Goal: Navigation & Orientation: Find specific page/section

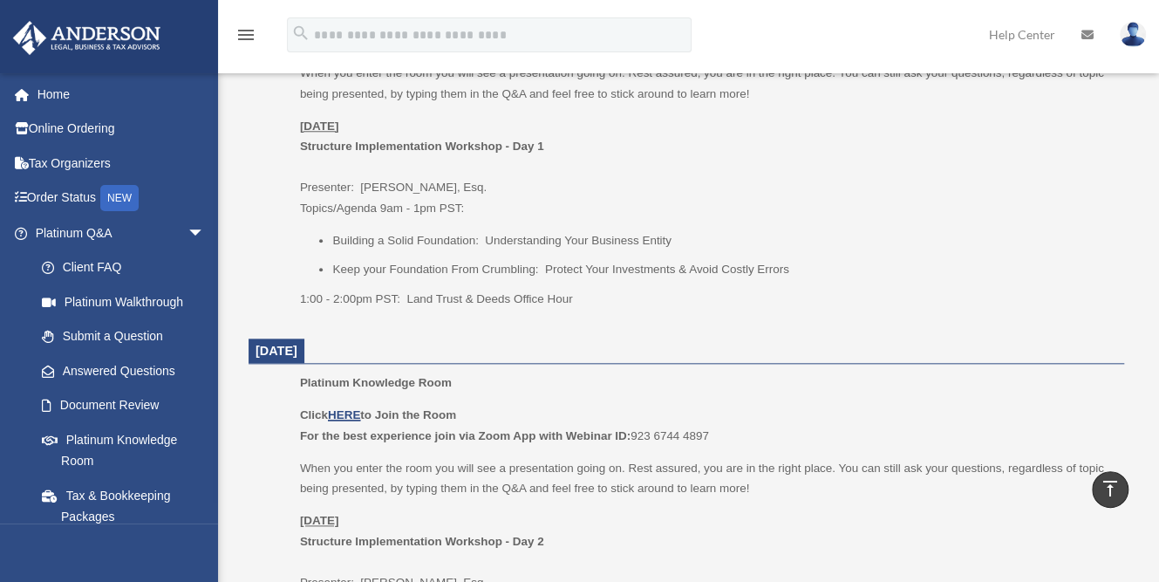
scroll to position [823, 0]
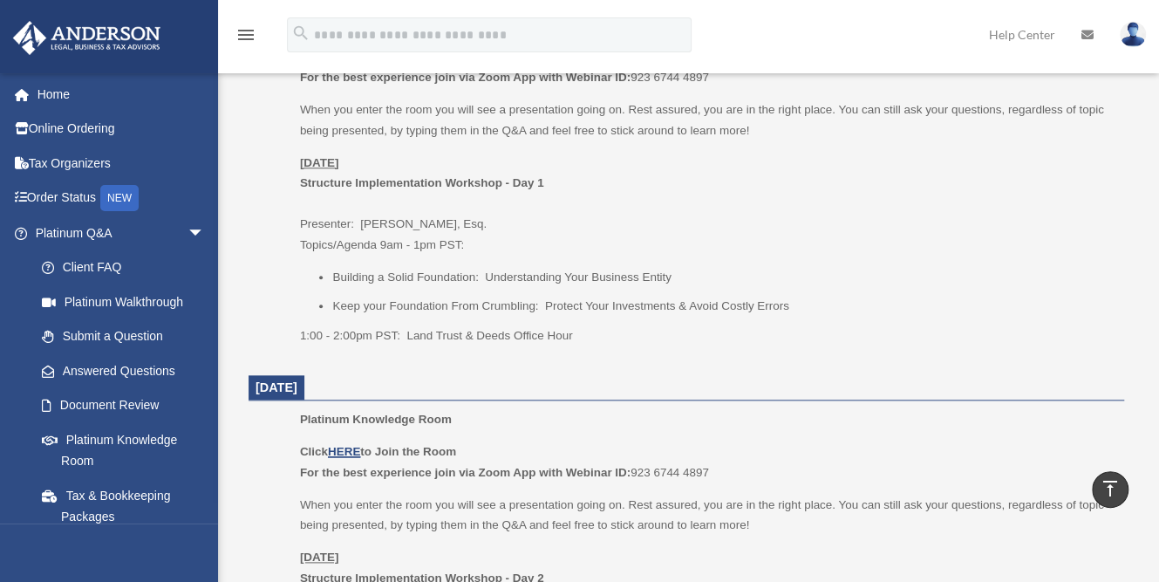
click at [1100, 276] on li "Building a Solid Foundation: Understanding Your Business Entity" at bounding box center [722, 277] width 780 height 21
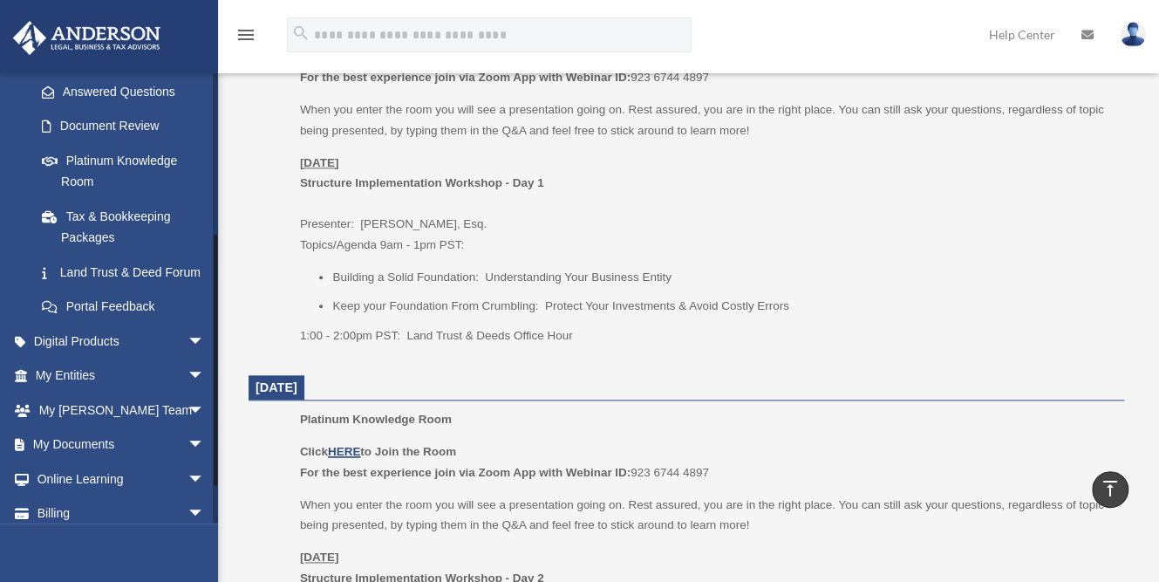
scroll to position [345, 0]
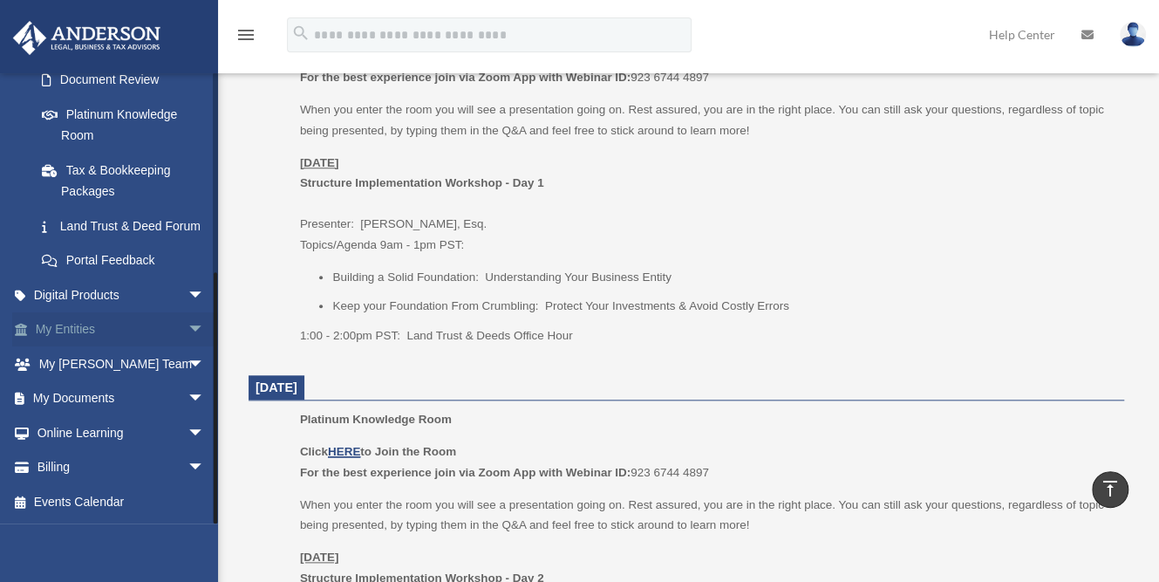
click at [158, 327] on link "My Entities arrow_drop_down" at bounding box center [121, 329] width 219 height 35
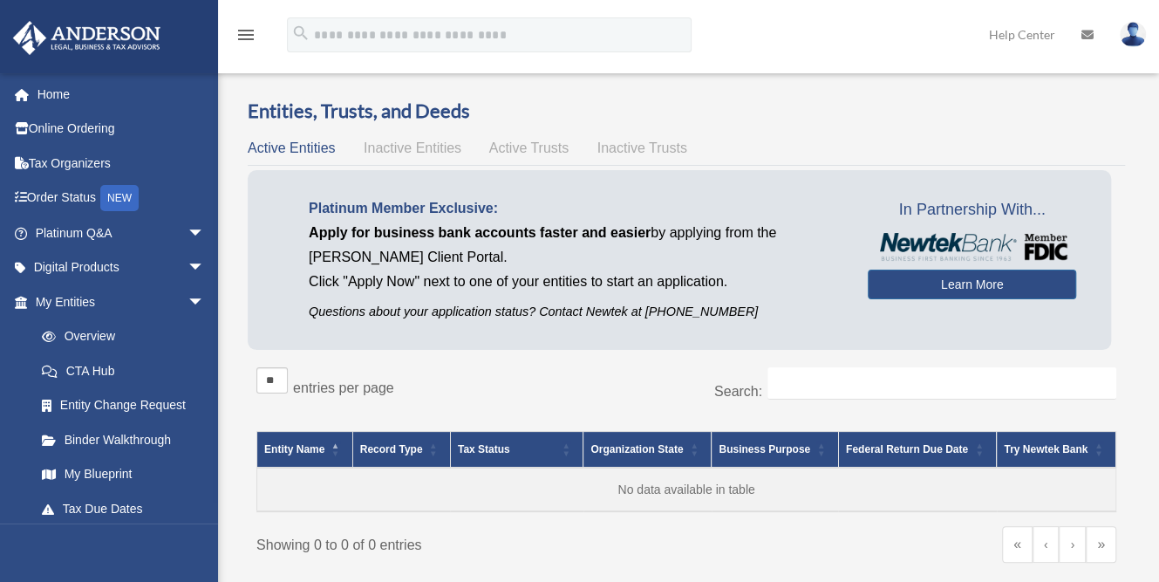
click at [242, 39] on icon "menu" at bounding box center [245, 34] width 21 height 21
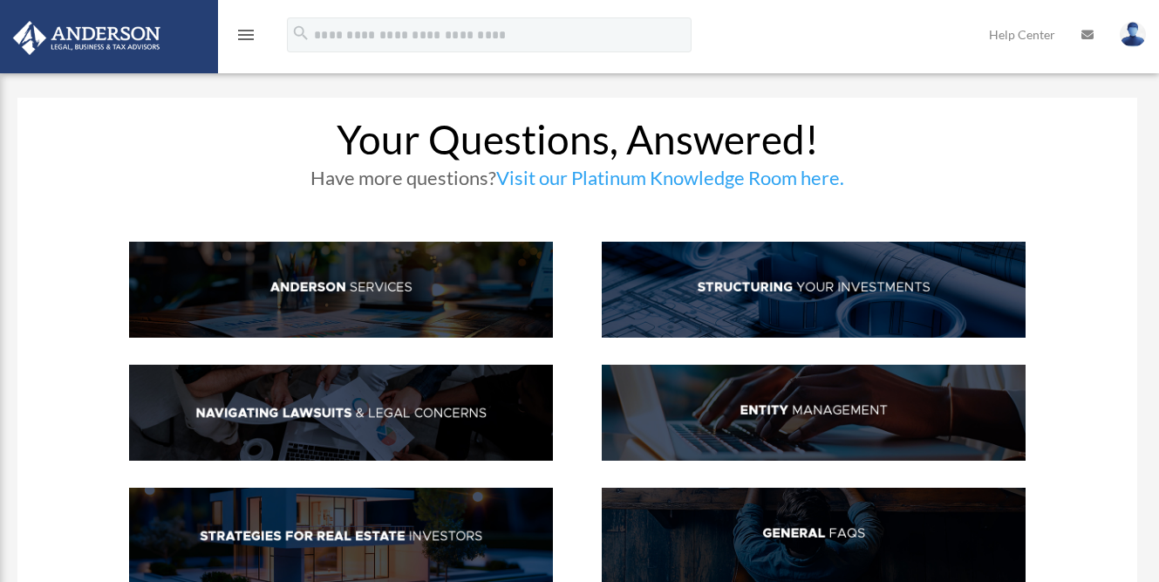
scroll to position [3802, 0]
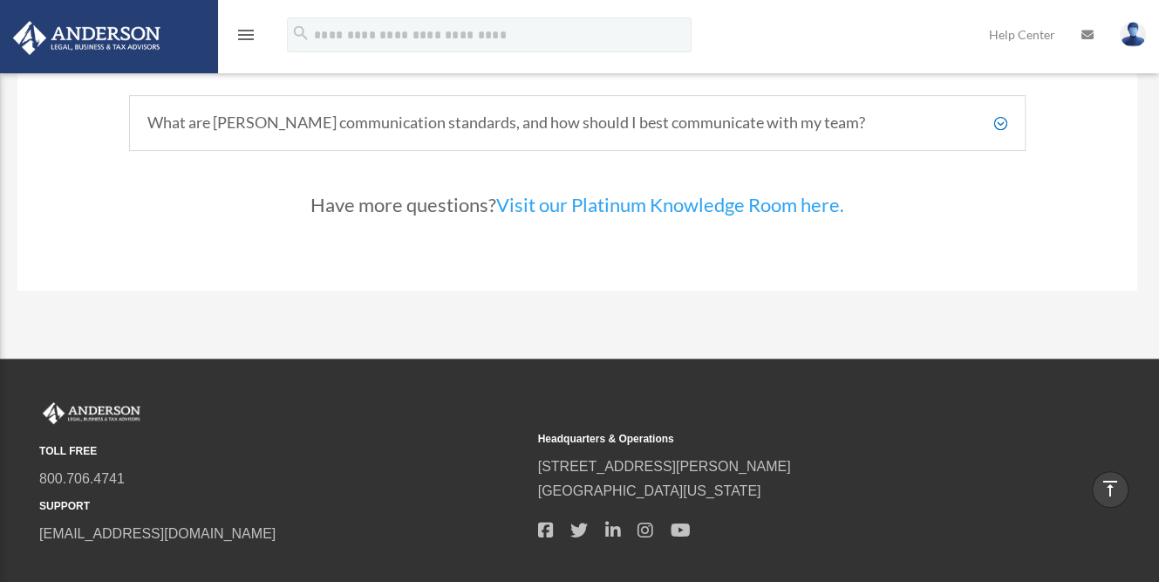
drag, startPoint x: 0, startPoint y: 0, endPoint x: 244, endPoint y: 34, distance: 246.5
click at [244, 34] on icon "menu" at bounding box center [245, 34] width 21 height 21
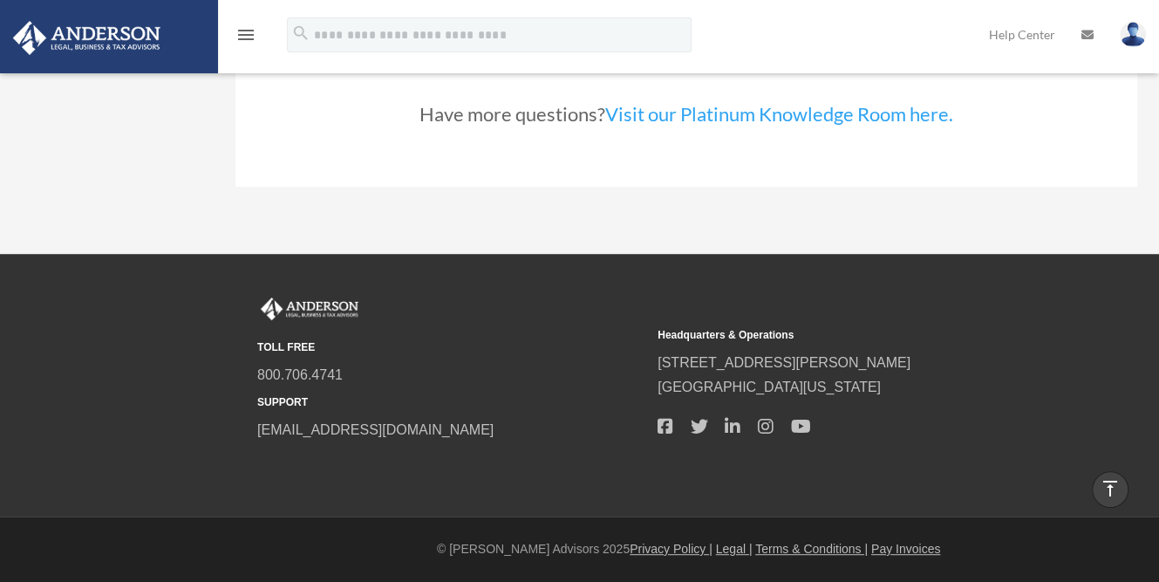
scroll to position [3613, 0]
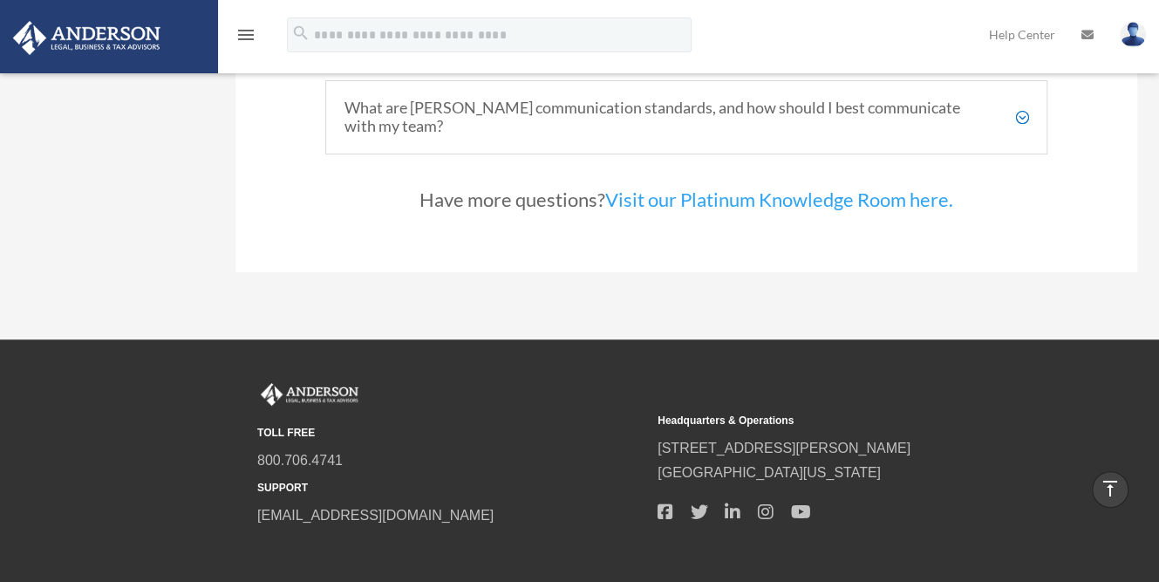
click at [244, 34] on icon "menu" at bounding box center [245, 34] width 21 height 21
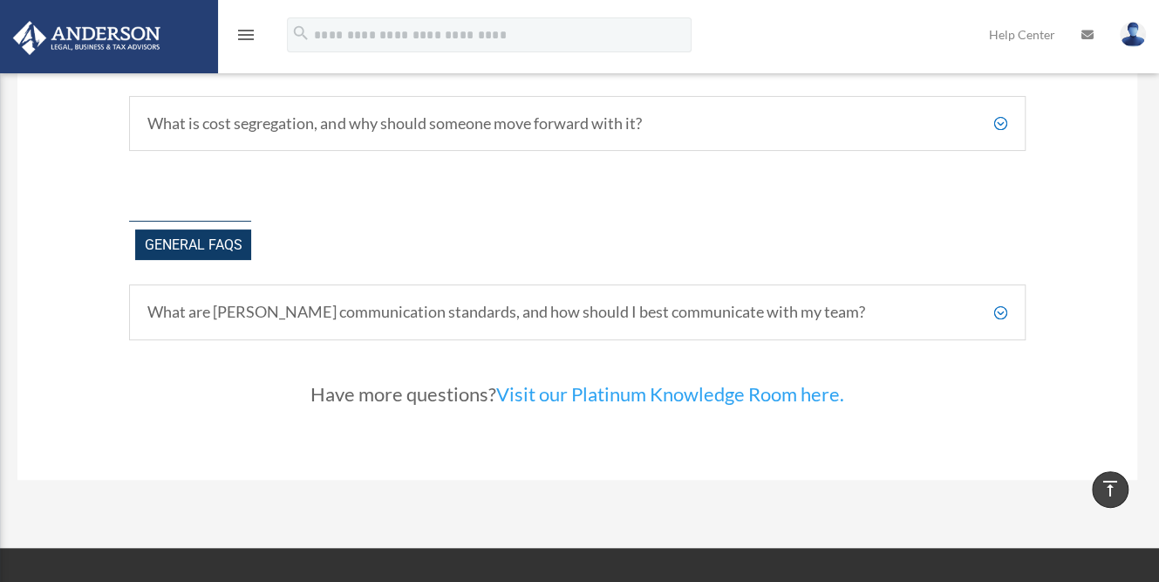
click at [244, 34] on icon "menu" at bounding box center [245, 34] width 21 height 21
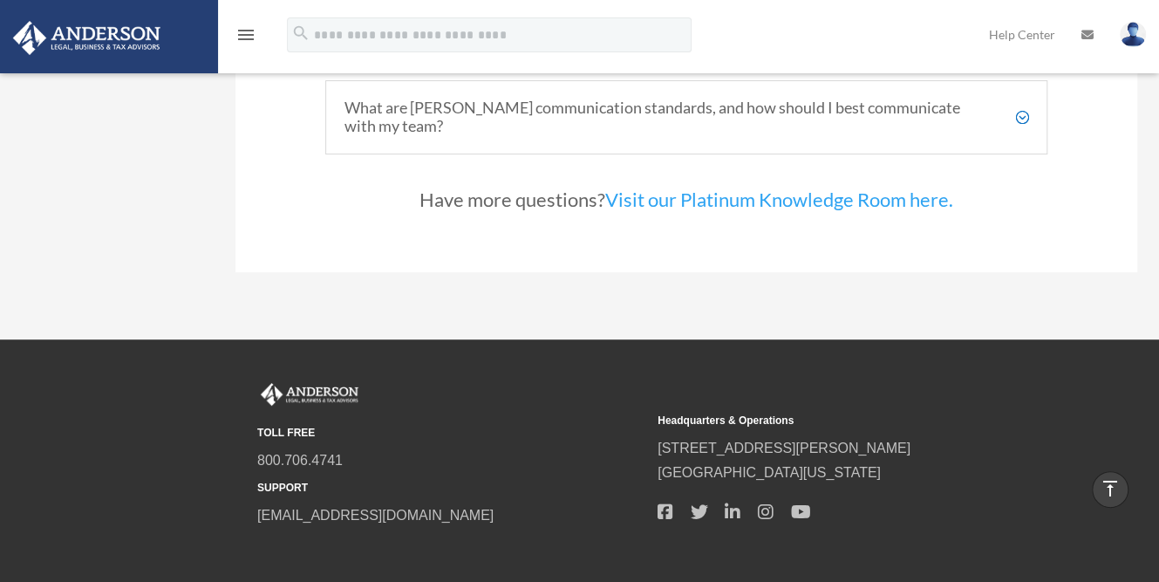
click at [244, 34] on icon "menu" at bounding box center [245, 34] width 21 height 21
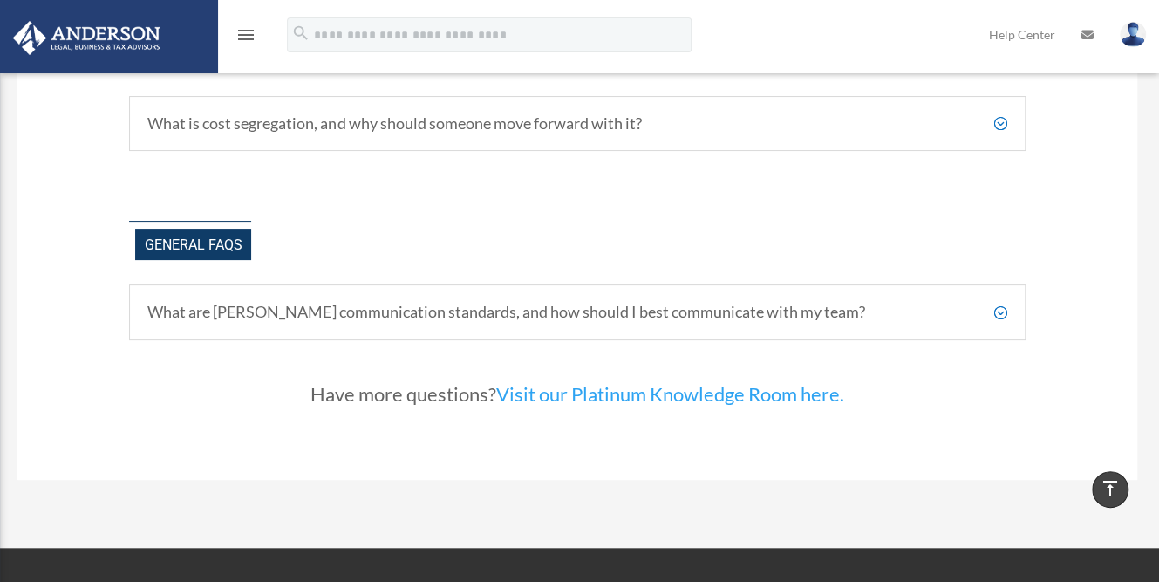
click at [243, 37] on icon "menu" at bounding box center [245, 34] width 21 height 21
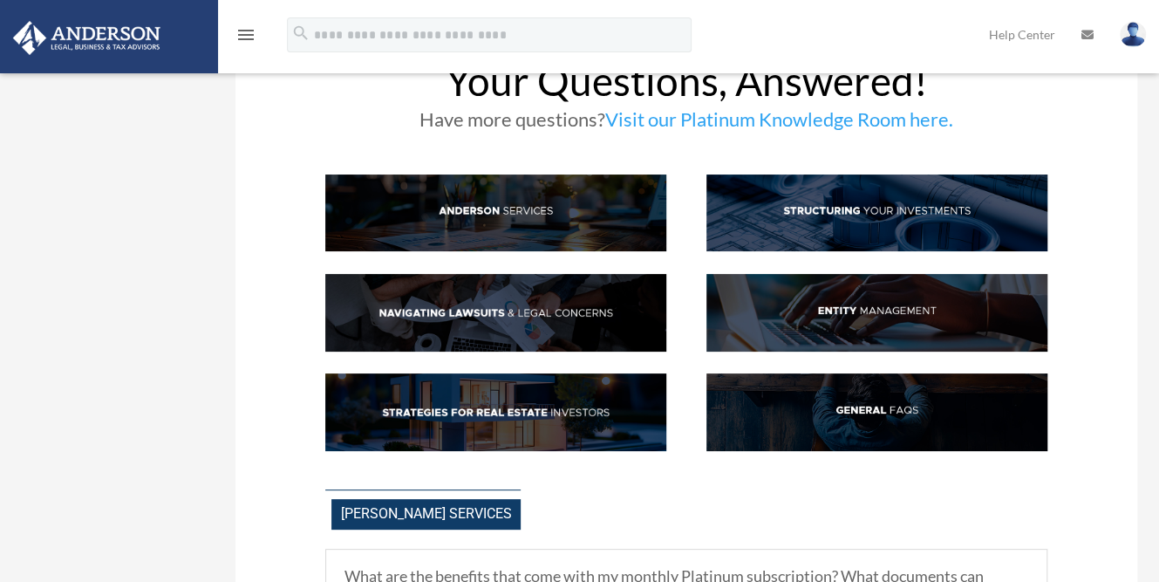
scroll to position [0, 0]
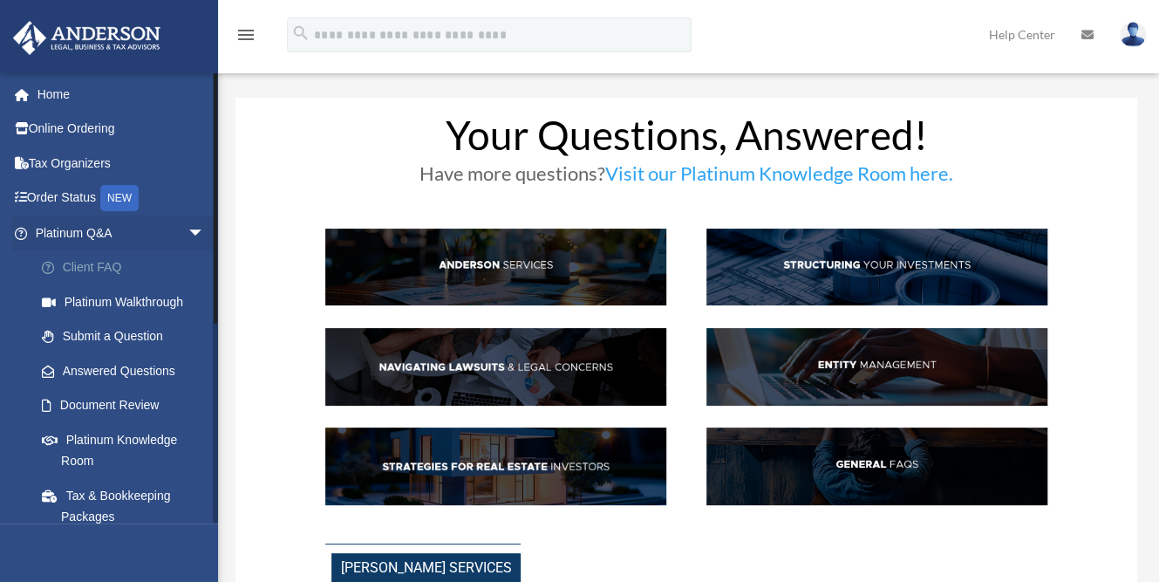
click at [26, 280] on link "Client FAQ" at bounding box center [127, 267] width 207 height 35
click at [78, 94] on link "Home" at bounding box center [121, 94] width 219 height 35
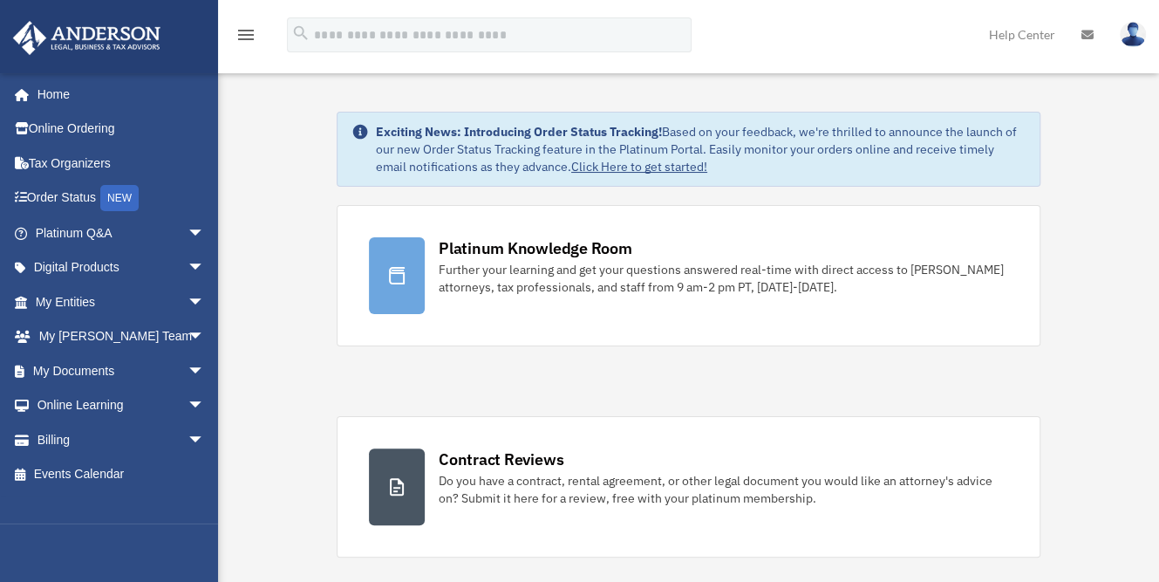
click at [28, 38] on img at bounding box center [87, 38] width 158 height 34
click at [61, 195] on link "Order Status NEW" at bounding box center [121, 198] width 219 height 36
click at [92, 373] on link "My Documents arrow_drop_down" at bounding box center [121, 370] width 219 height 35
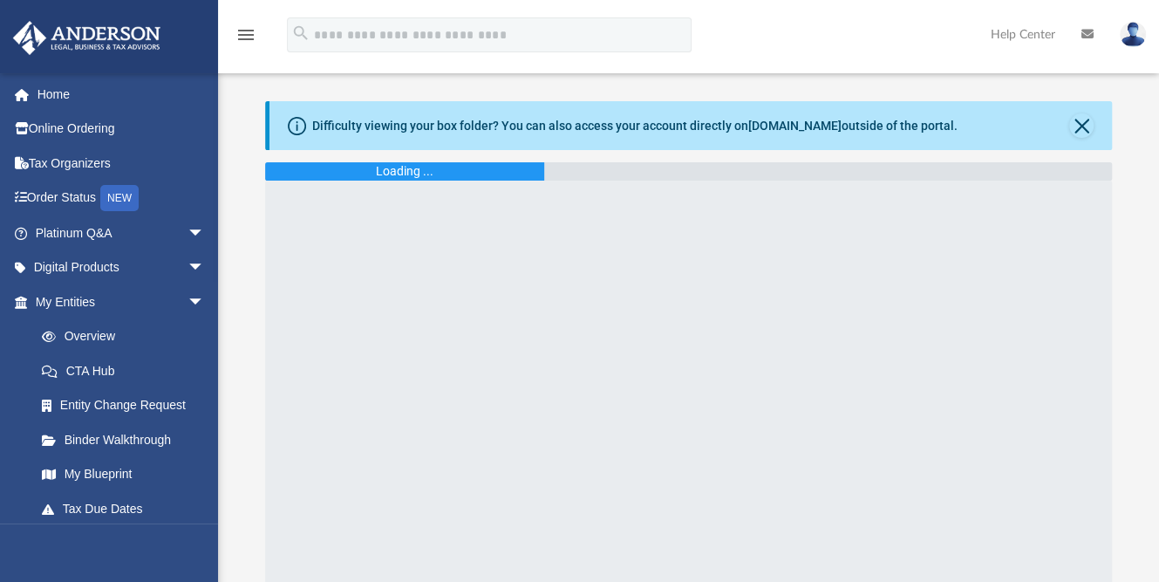
click at [1115, 284] on div "Difficulty viewing your box folder? You can also access your account directly o…" at bounding box center [688, 358] width 941 height 515
click at [1121, 262] on div "Difficulty viewing your box folder? You can also access your account directly o…" at bounding box center [688, 358] width 941 height 515
click at [1089, 201] on div at bounding box center [688, 398] width 847 height 436
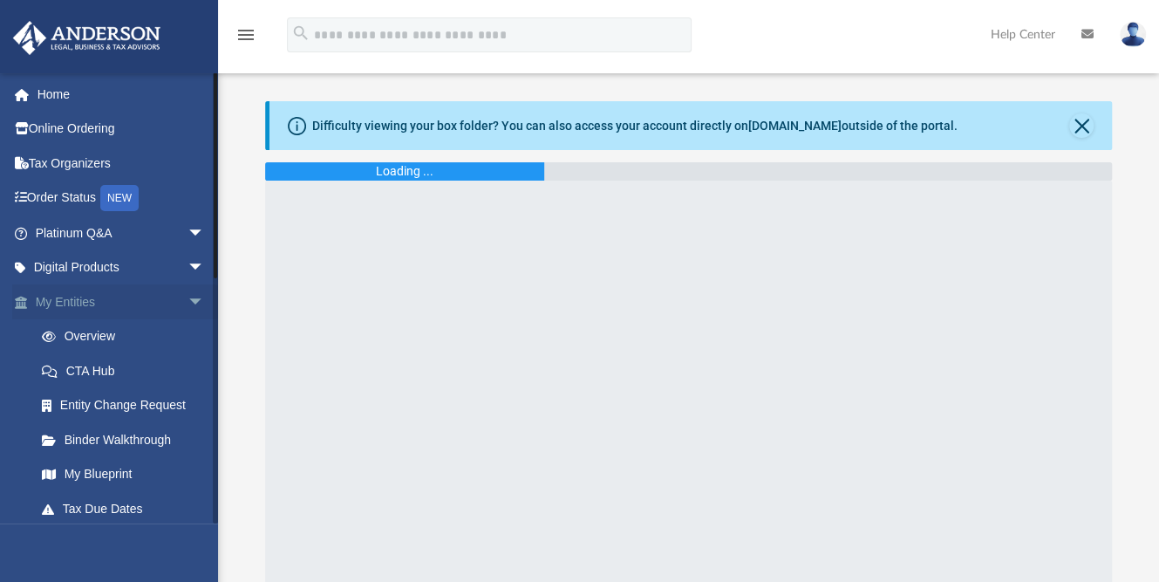
click at [187, 303] on span "arrow_drop_down" at bounding box center [204, 302] width 35 height 36
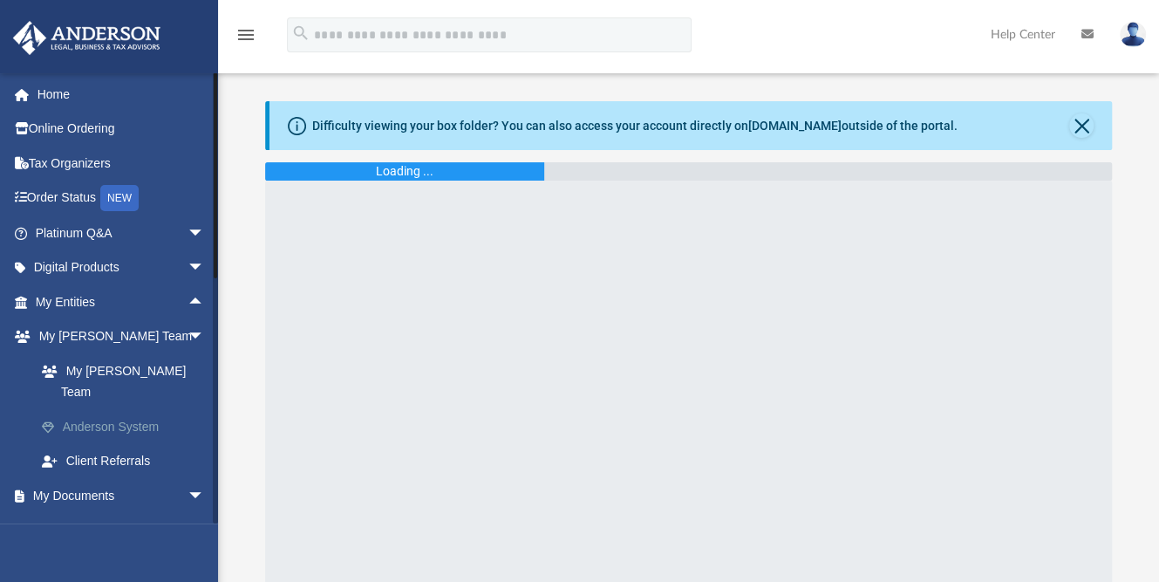
click at [154, 409] on link "Anderson System" at bounding box center [127, 426] width 207 height 35
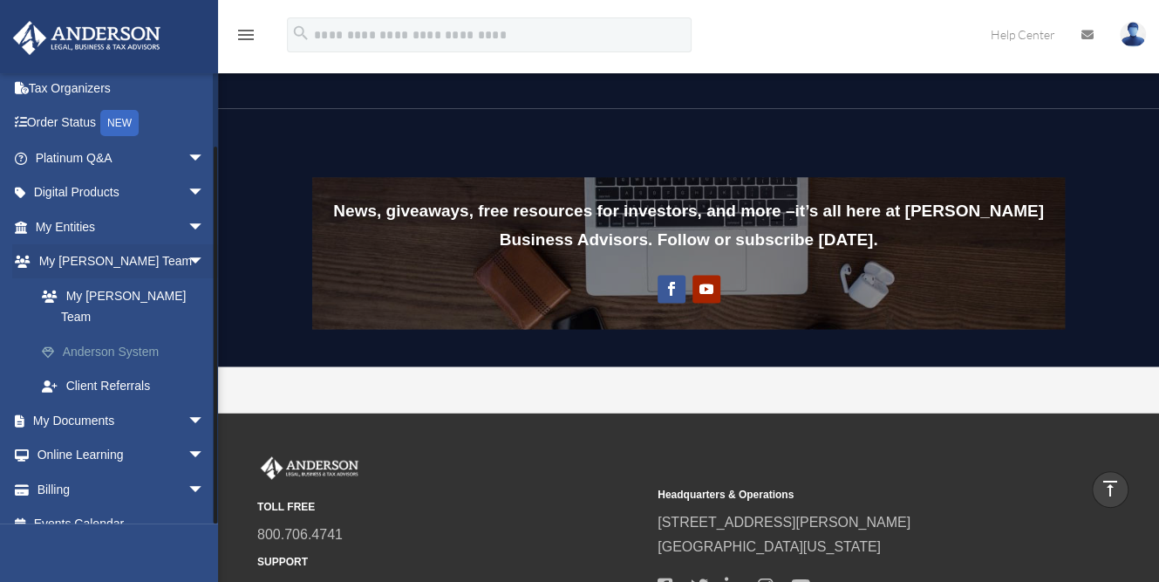
scroll to position [1360, 0]
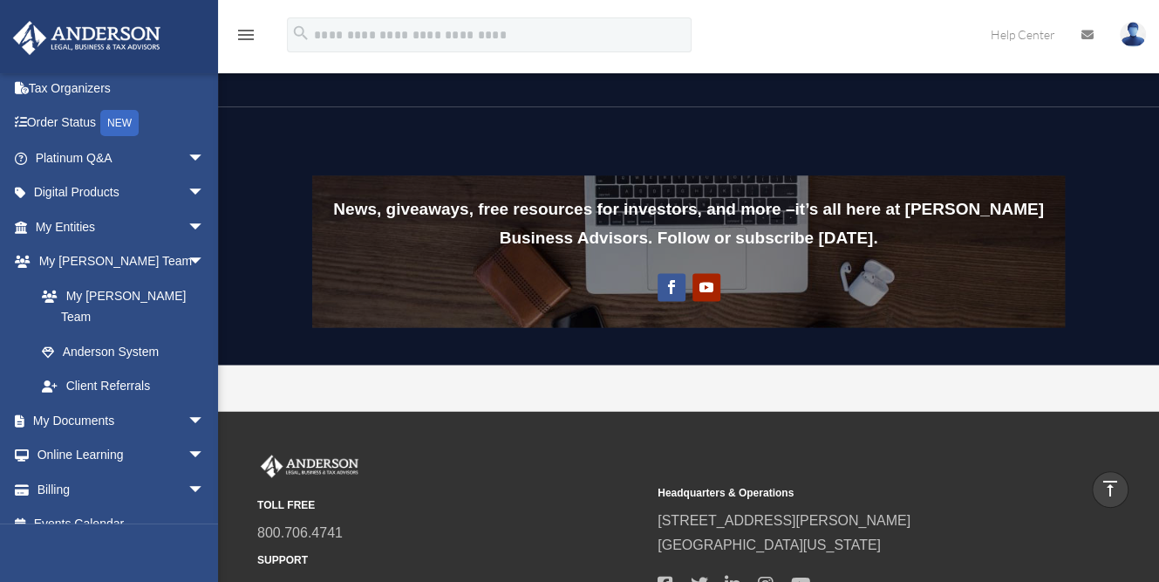
click at [1135, 257] on div "News, giveaways, free resources for investors, and more – it’s all here at Ande…" at bounding box center [688, 235] width 941 height 258
click at [1099, 11] on link at bounding box center [1087, 34] width 38 height 69
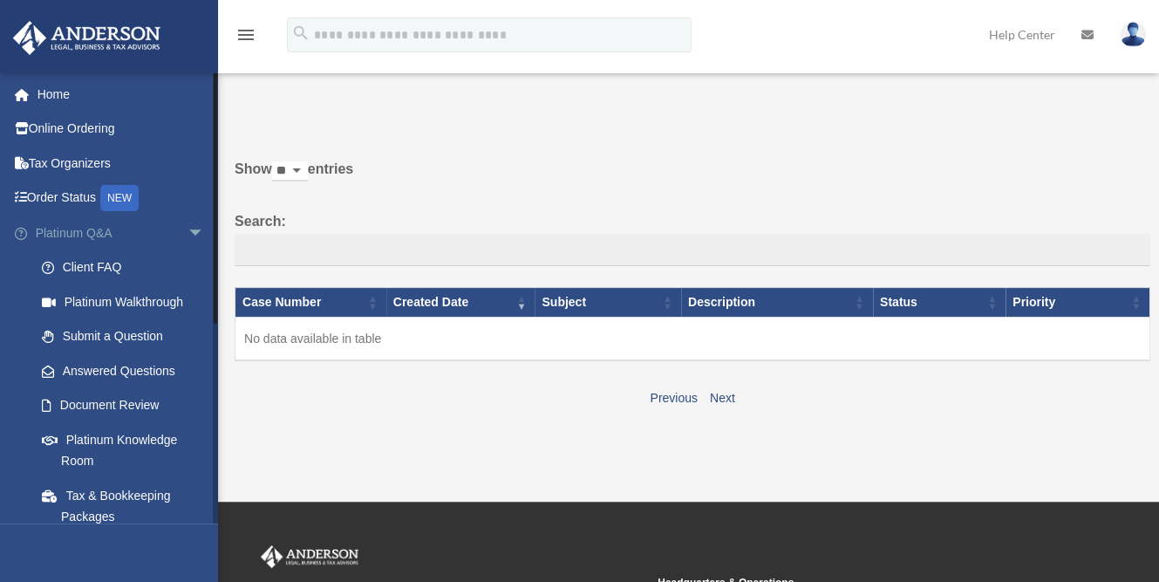
click at [156, 226] on link "Platinum Q&A arrow_drop_down" at bounding box center [121, 232] width 219 height 35
click at [123, 441] on link "Platinum Knowledge Room" at bounding box center [127, 450] width 207 height 56
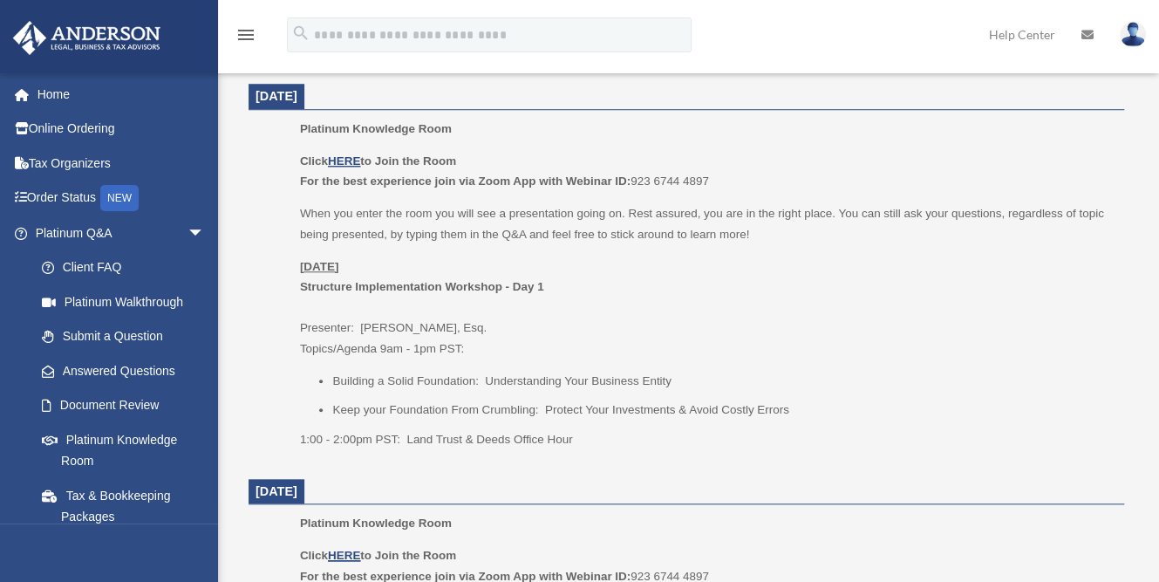
scroll to position [725, 0]
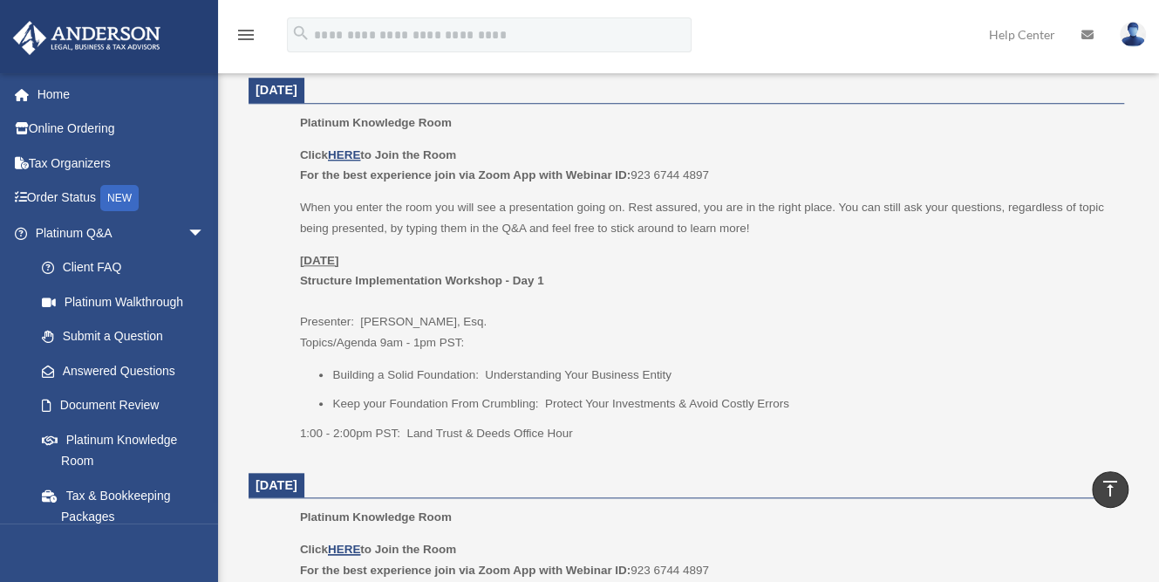
click at [1069, 278] on p "[DATE] Structure Implementation Workshop - Day 1 Presenter: [PERSON_NAME], Esq.…" at bounding box center [706, 301] width 812 height 103
